Goal: Task Accomplishment & Management: Complete application form

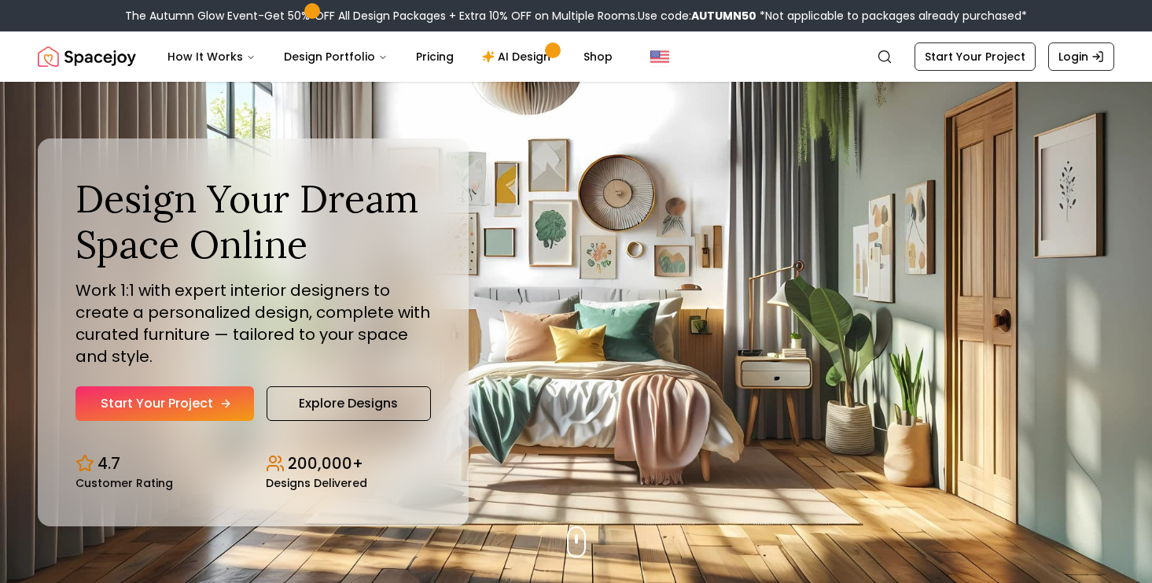
click at [168, 402] on link "Start Your Project" at bounding box center [165, 403] width 179 height 35
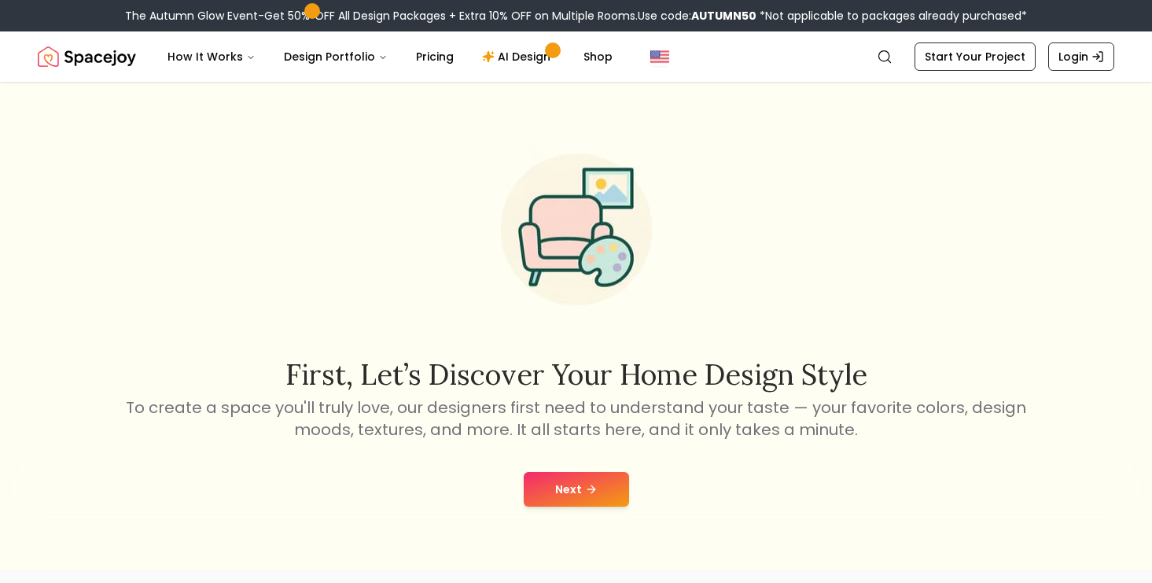
click at [563, 503] on button "Next" at bounding box center [576, 489] width 105 height 35
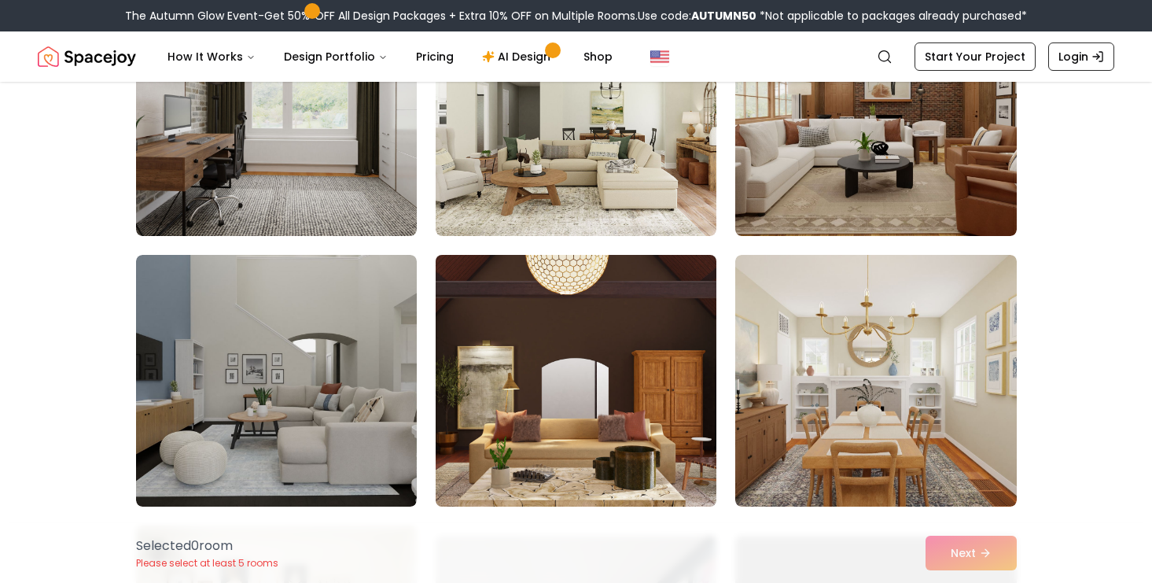
scroll to position [499, 0]
